Goal: Task Accomplishment & Management: Manage account settings

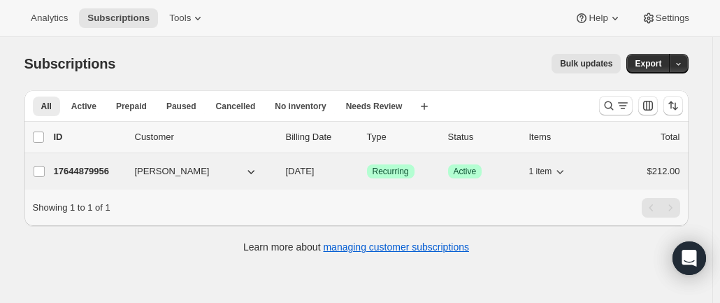
click at [108, 171] on p "17644879956" at bounding box center [89, 171] width 70 height 14
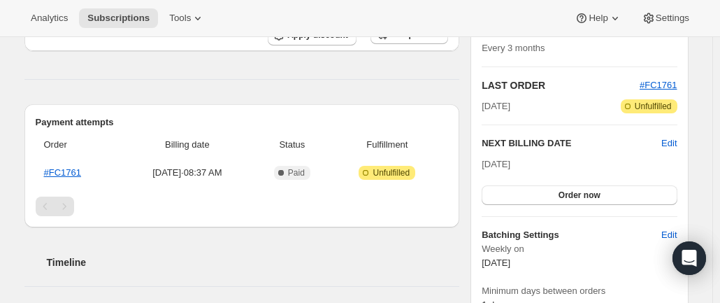
scroll to position [280, 0]
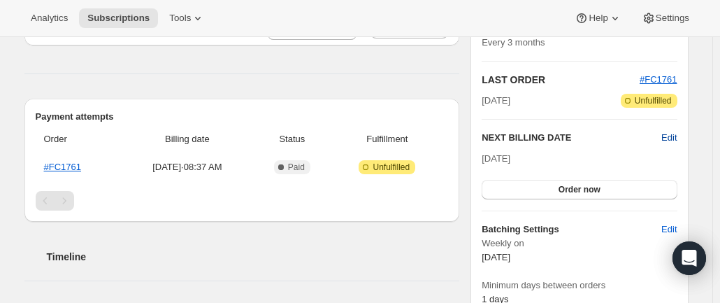
click at [670, 138] on span "Edit" at bounding box center [668, 138] width 15 height 14
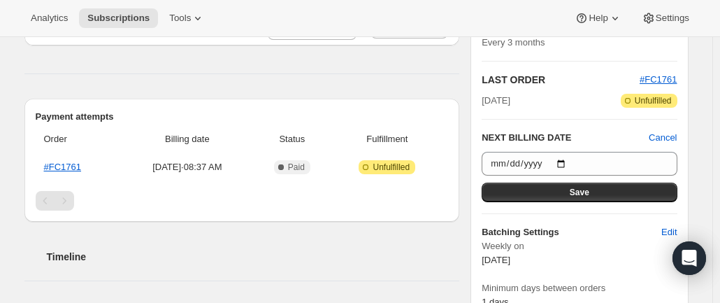
click at [363, 254] on h2 "Timeline" at bounding box center [253, 257] width 413 height 14
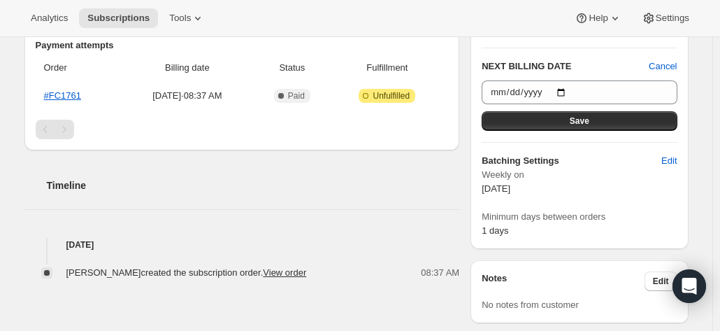
scroll to position [349, 0]
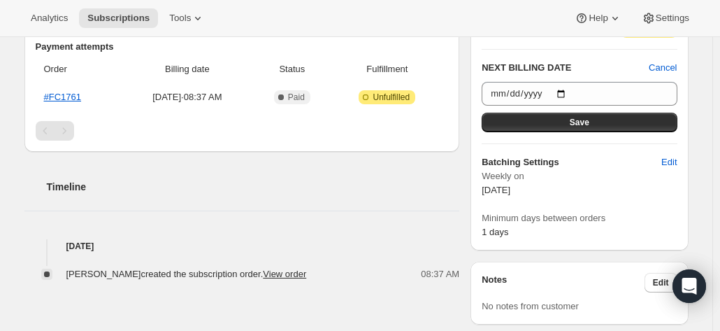
drag, startPoint x: 485, startPoint y: 159, endPoint x: 547, endPoint y: 187, distance: 67.9
click at [547, 187] on div "Batching Settings Edit Weekly [DATE] Minimum days between orders 1 days" at bounding box center [579, 197] width 195 height 84
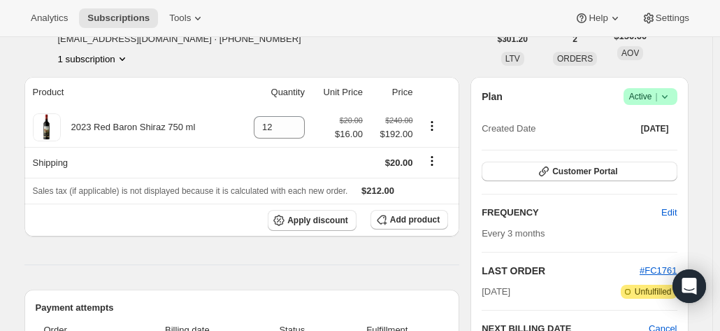
scroll to position [70, 0]
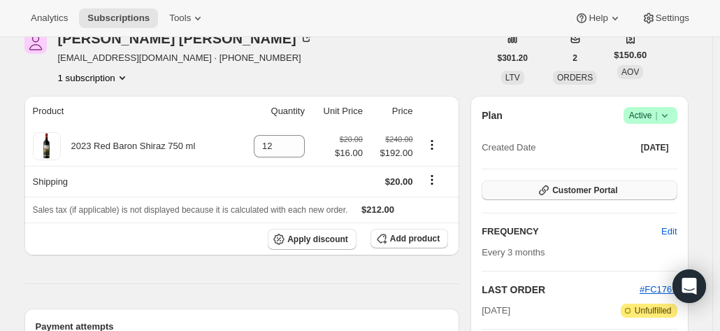
click at [586, 192] on span "Customer Portal" at bounding box center [584, 190] width 65 height 11
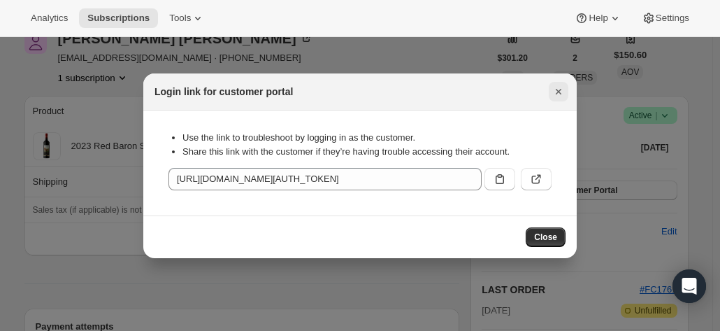
click at [557, 89] on icon "Close" at bounding box center [558, 92] width 14 height 14
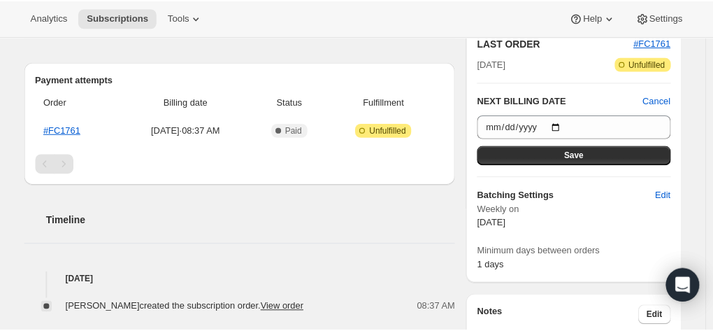
scroll to position [0, 0]
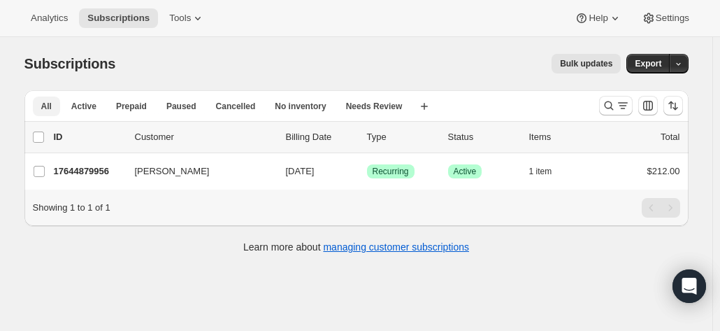
click at [44, 106] on span "All" at bounding box center [46, 106] width 10 height 11
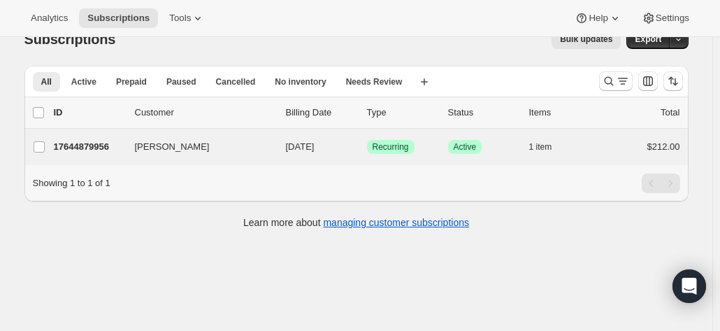
scroll to position [36, 0]
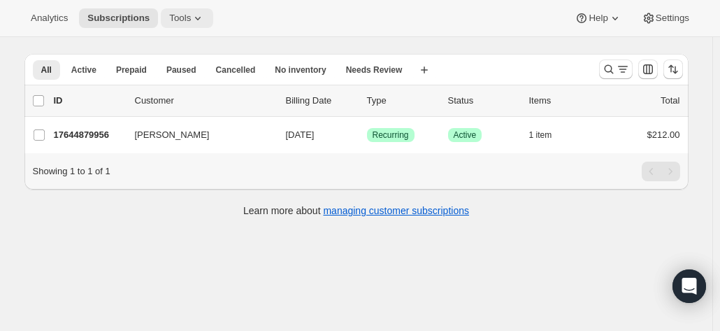
click at [180, 22] on span "Tools" at bounding box center [180, 18] width 22 height 11
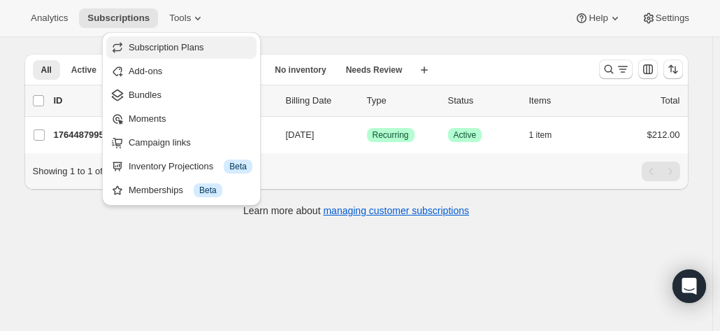
click at [162, 48] on span "Subscription Plans" at bounding box center [166, 47] width 75 height 10
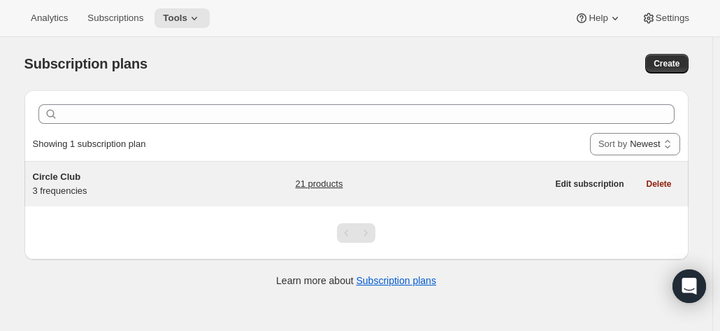
click at [75, 177] on span "Circle Club" at bounding box center [57, 176] width 48 height 10
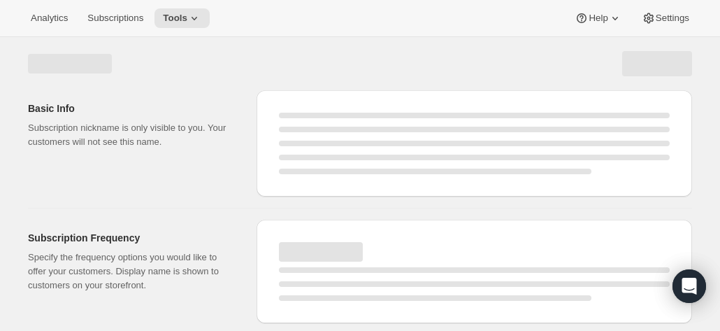
select select "WEEK"
select select "MONTH"
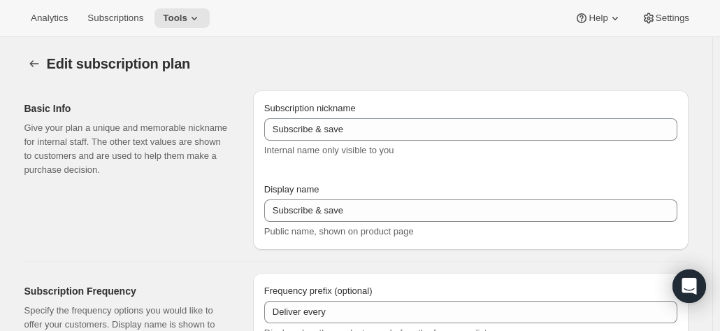
type input "Circle Club"
type input "Fox Creek Circle Club"
type input "3"
select select "MONTH"
type input "3 months"
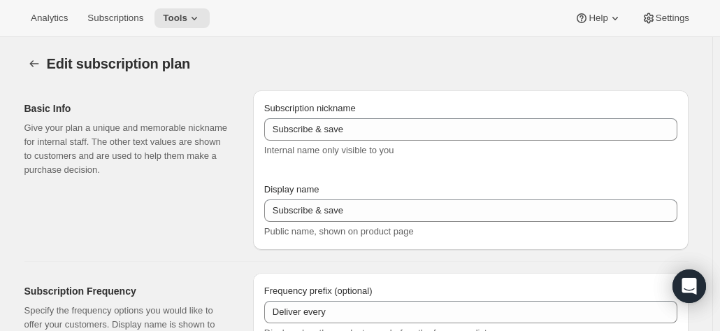
type input "4"
type input "4 months"
type input "20"
checkbox input "true"
select select "MONTH"
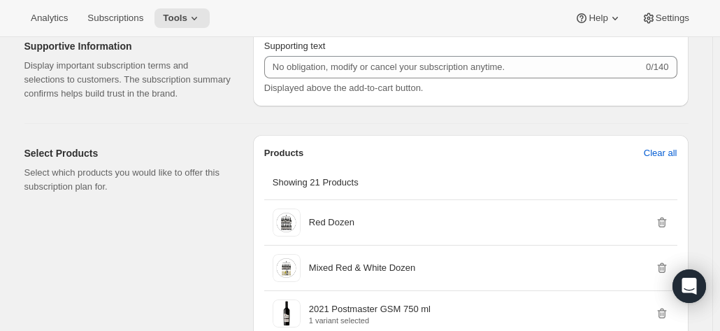
scroll to position [979, 0]
